Goal: Book appointment/travel/reservation

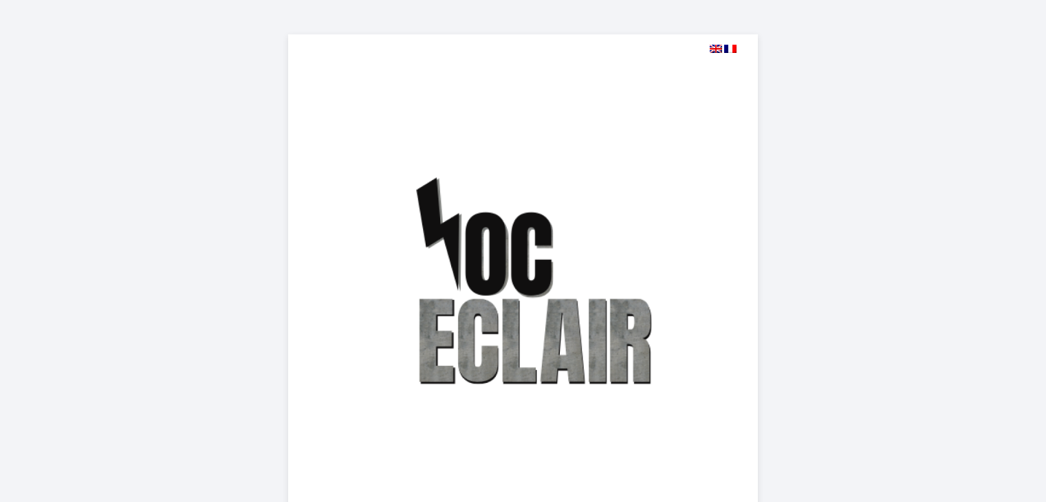
select select
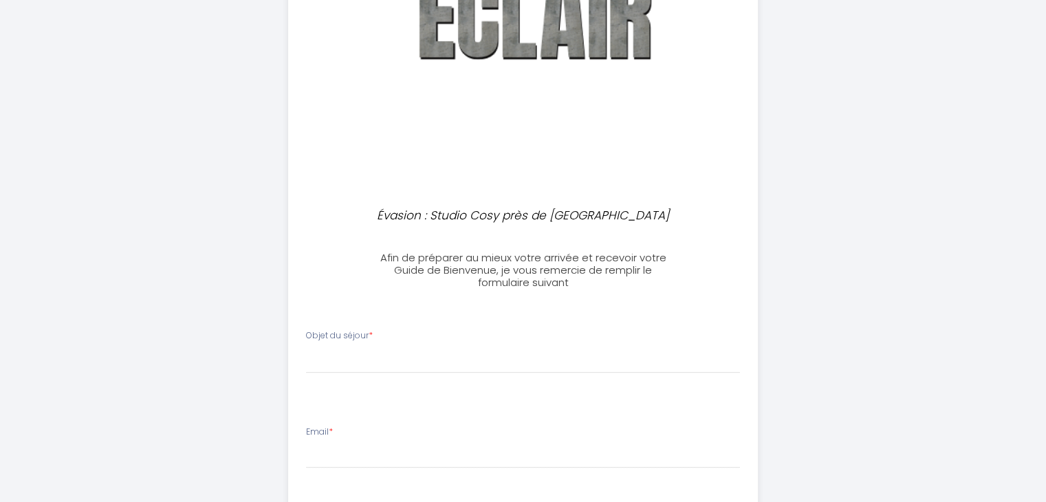
scroll to position [344, 0]
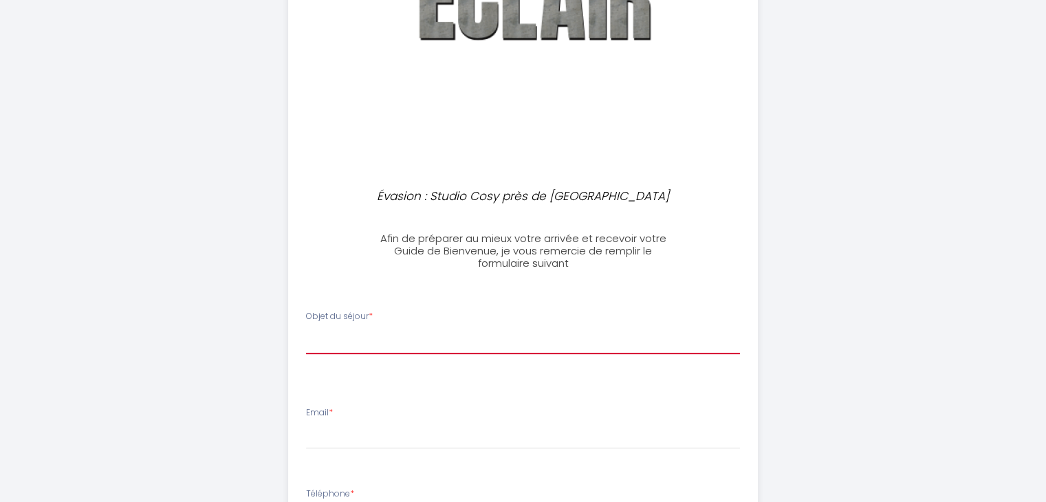
click at [337, 341] on select "[PERSON_NAME] du séjour Professionnel Tourisme Familial" at bounding box center [523, 341] width 434 height 26
select select "Familial"
click at [306, 328] on select "[PERSON_NAME] du séjour Professionnel Tourisme Familial" at bounding box center [523, 341] width 434 height 26
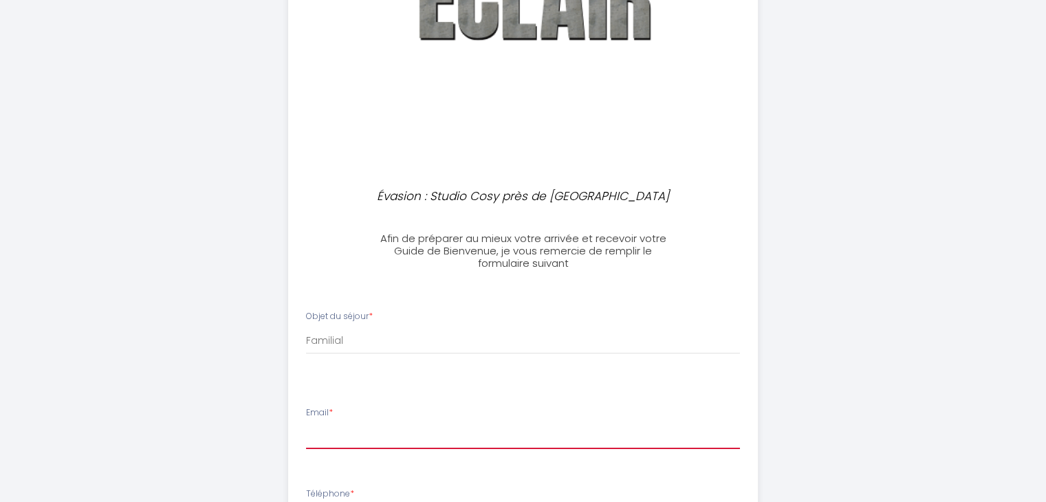
click at [313, 429] on input "Email *" at bounding box center [523, 436] width 434 height 25
type input "[EMAIL_ADDRESS][DOMAIN_NAME]"
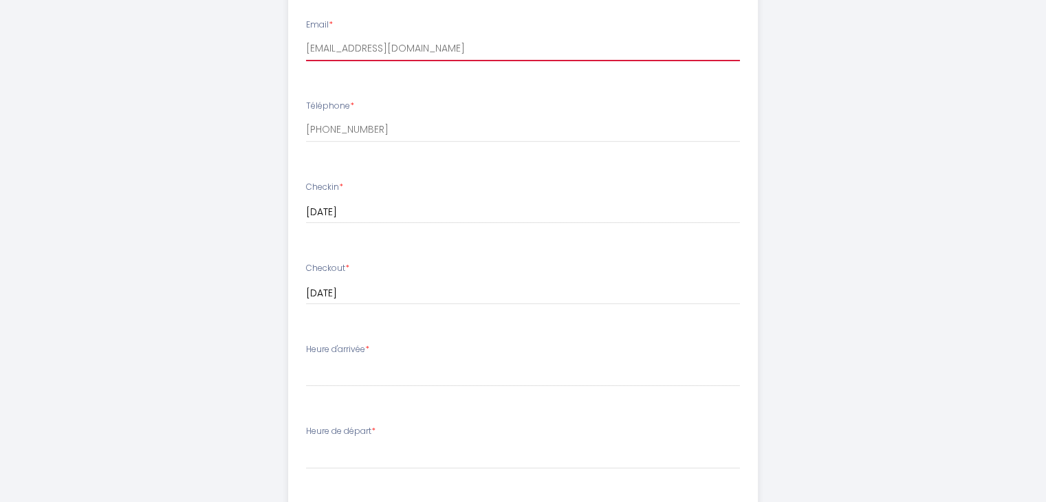
scroll to position [756, 0]
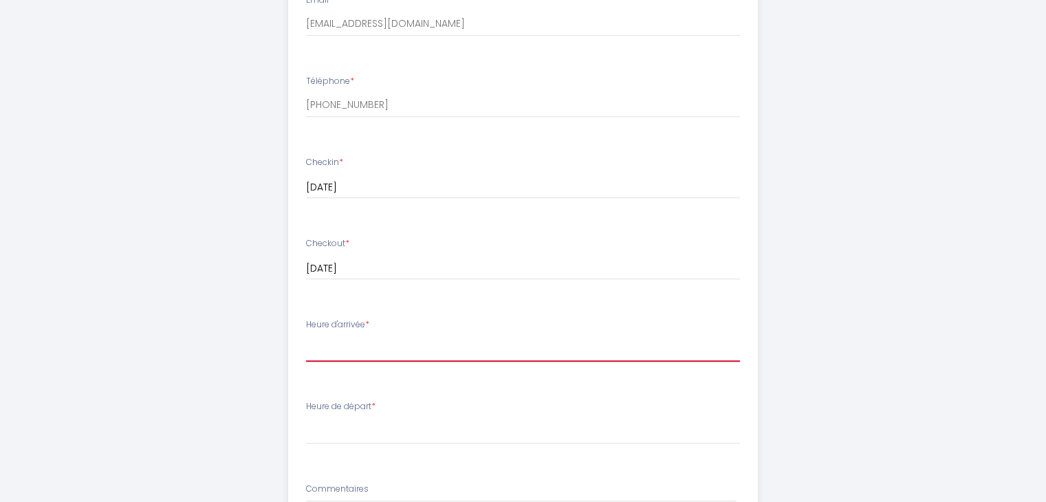
click at [324, 343] on select "17:00 17:30 18:00 18:30 19:00 19:30 20:00 20:30 21:00 21:30 22:00 22:30 23:00 2…" at bounding box center [523, 348] width 434 height 26
select select "18:30"
click at [306, 335] on select "17:00 17:30 18:00 18:30 19:00 19:30 20:00 20:30 21:00 21:30 22:00 22:30 23:00 2…" at bounding box center [523, 348] width 434 height 26
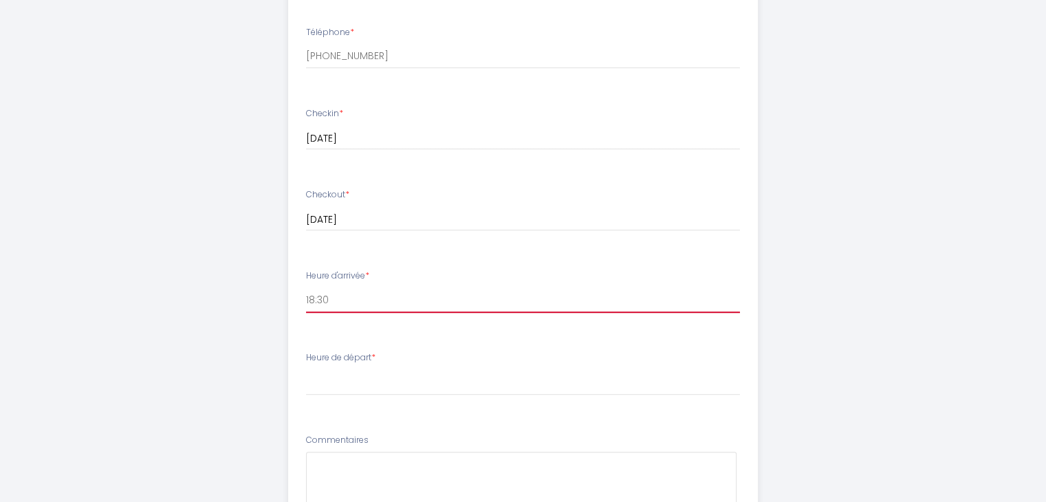
scroll to position [894, 0]
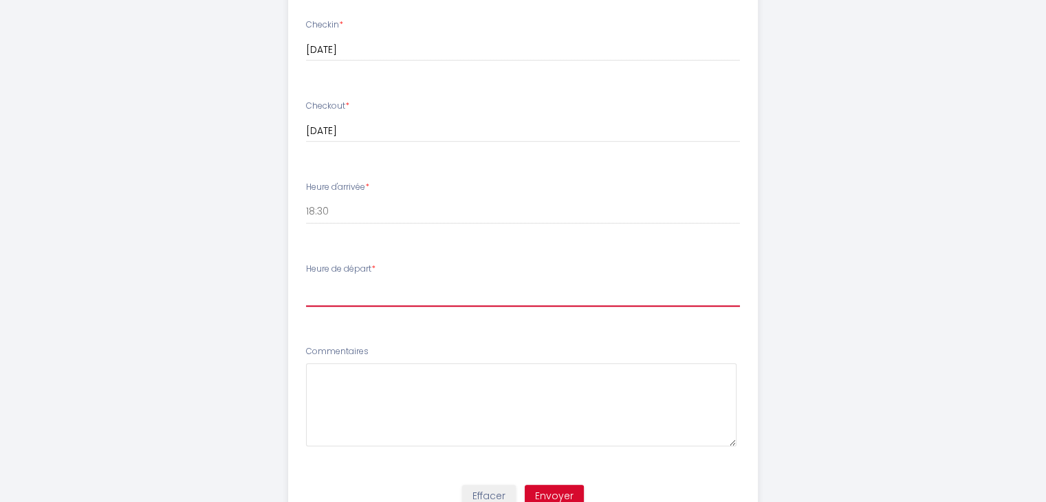
click at [318, 289] on select "00:00 00:30 01:00 01:30 02:00 02:30 03:00 03:30 04:00 04:30 05:00 05:30 06:00 0…" at bounding box center [523, 293] width 434 height 26
select select "09:00"
click at [306, 280] on select "00:00 00:30 01:00 01:30 02:00 02:30 03:00 03:30 04:00 04:30 05:00 05:30 06:00 0…" at bounding box center [523, 293] width 434 height 26
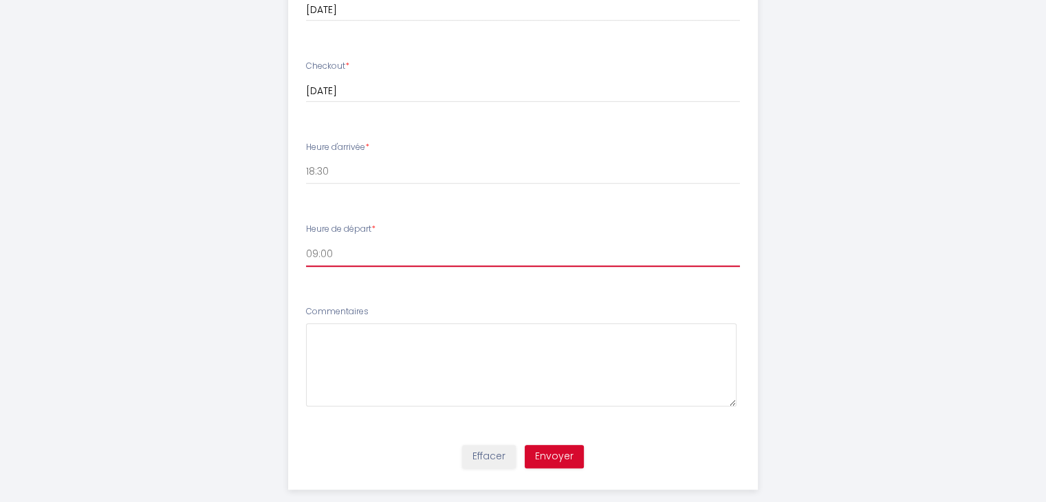
scroll to position [955, 0]
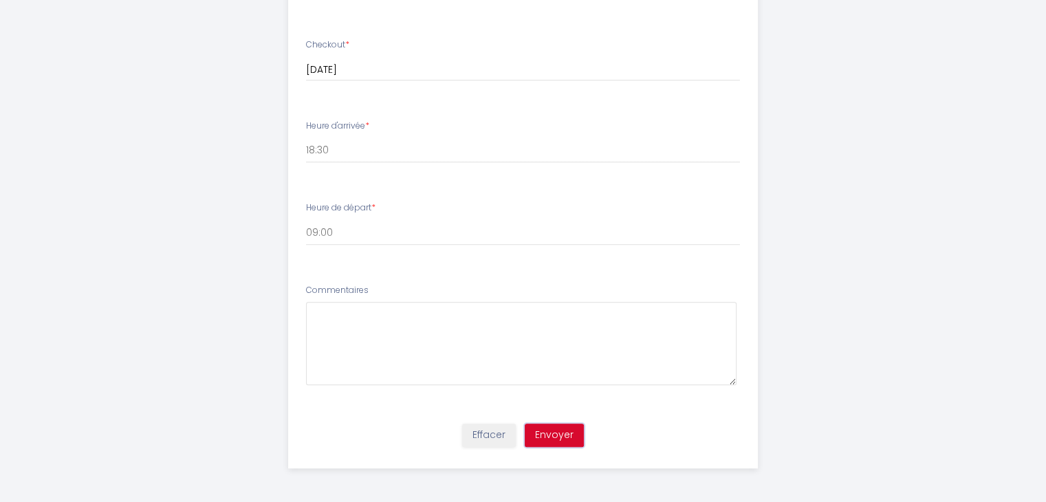
click at [557, 438] on button "Envoyer" at bounding box center [553, 434] width 59 height 23
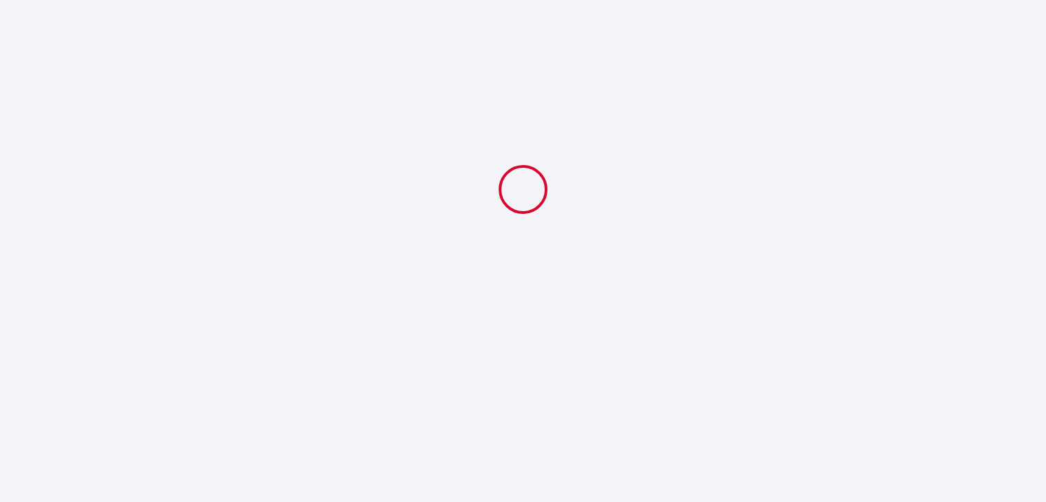
scroll to position [0, 0]
select select "Familial"
select select "18:30"
select select "09:00"
